Goal: Find specific page/section: Find specific page/section

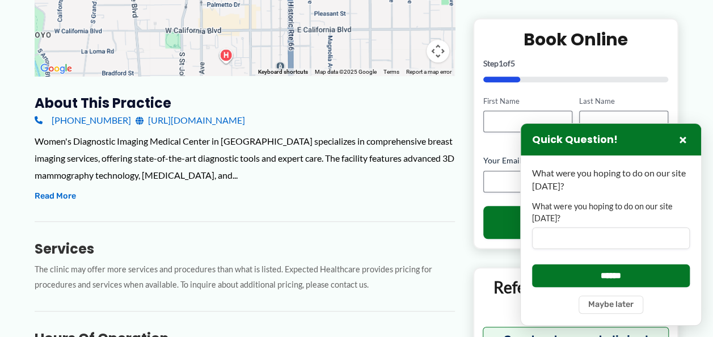
scroll to position [284, 0]
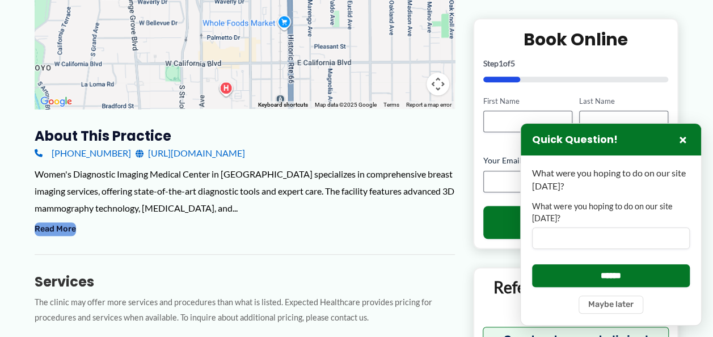
click at [67, 230] on button "Read More" at bounding box center [55, 229] width 41 height 14
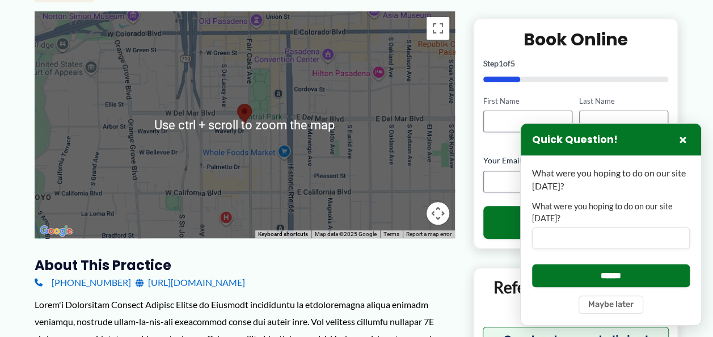
scroll to position [170, 0]
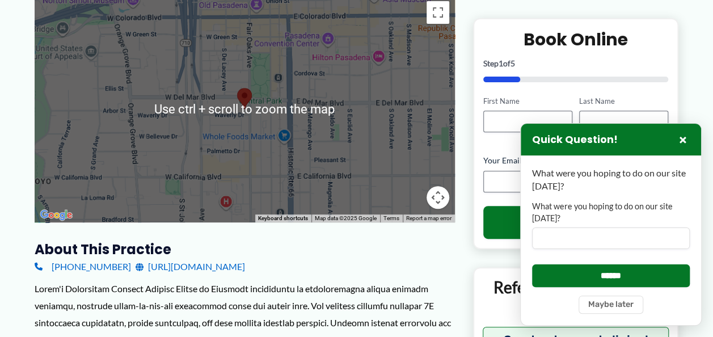
click at [254, 186] on div at bounding box center [245, 108] width 420 height 227
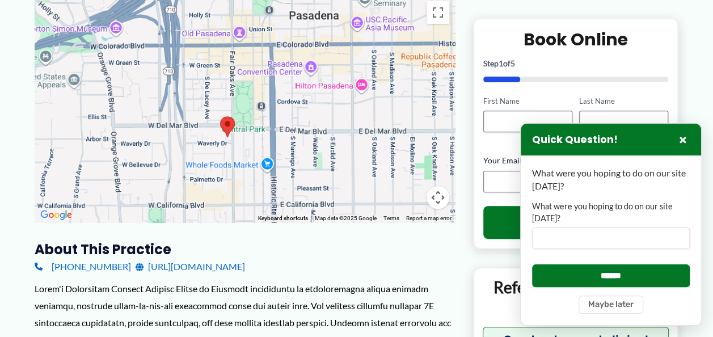
drag, startPoint x: 254, startPoint y: 187, endPoint x: 240, endPoint y: 211, distance: 27.4
click at [240, 211] on div at bounding box center [245, 108] width 420 height 227
click at [233, 138] on div at bounding box center [245, 108] width 420 height 227
click at [233, 137] on div at bounding box center [245, 108] width 420 height 227
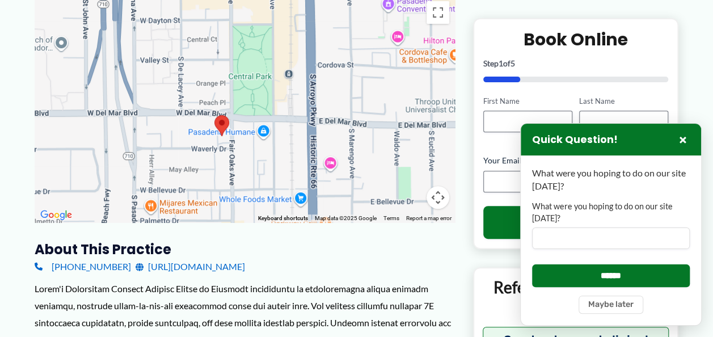
click at [239, 139] on div at bounding box center [245, 108] width 420 height 227
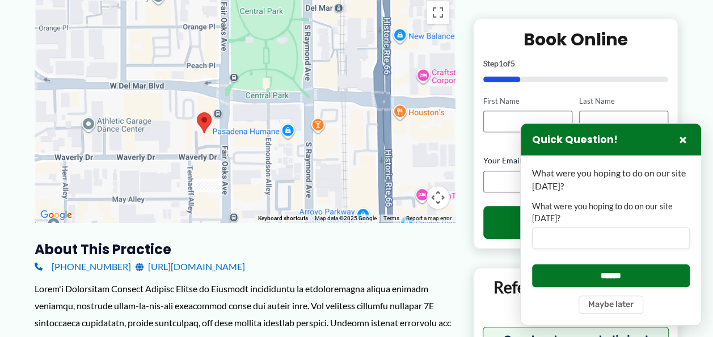
click at [239, 139] on div at bounding box center [245, 108] width 420 height 227
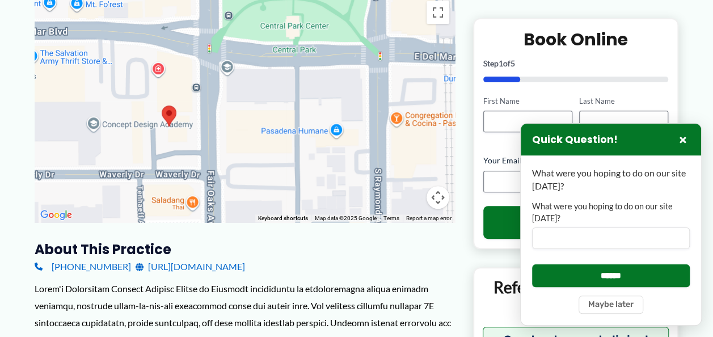
click at [239, 139] on div at bounding box center [245, 108] width 420 height 227
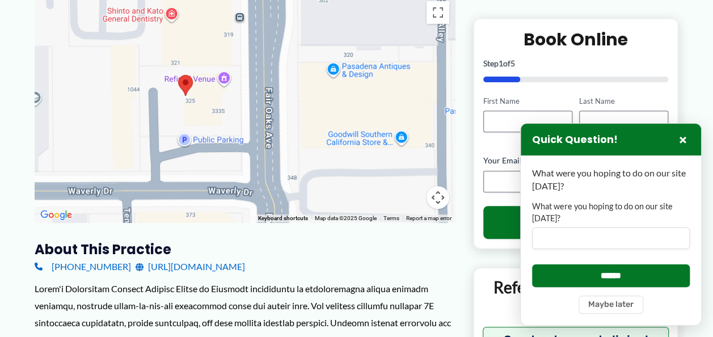
drag, startPoint x: 211, startPoint y: 122, endPoint x: 301, endPoint y: 105, distance: 90.5
click at [301, 105] on div at bounding box center [245, 108] width 420 height 227
click at [296, 107] on div at bounding box center [245, 108] width 420 height 227
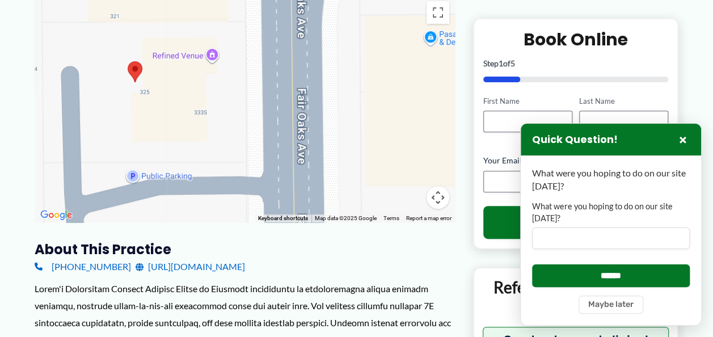
drag, startPoint x: 233, startPoint y: 121, endPoint x: 296, endPoint y: 117, distance: 63.1
click at [296, 117] on div at bounding box center [245, 108] width 420 height 227
click at [280, 117] on div at bounding box center [245, 108] width 420 height 227
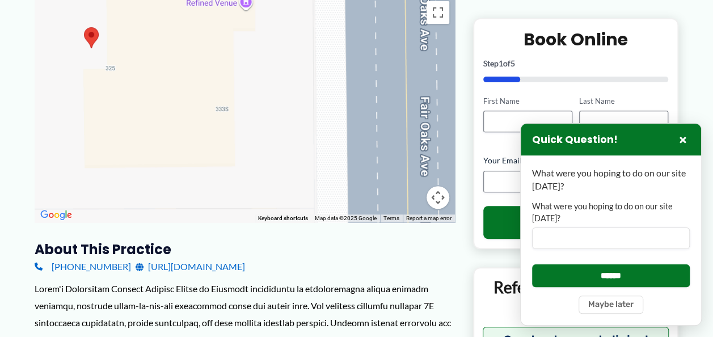
drag, startPoint x: 251, startPoint y: 115, endPoint x: 354, endPoint y: 119, distance: 102.7
click at [354, 119] on div at bounding box center [245, 108] width 420 height 227
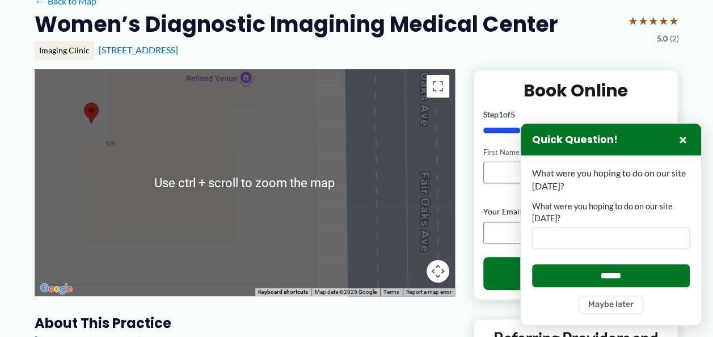
scroll to position [113, 0]
